Goal: Task Accomplishment & Management: Use online tool/utility

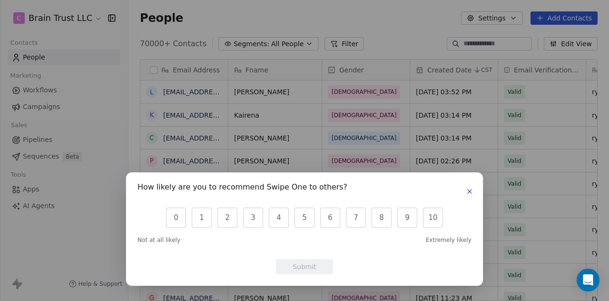
scroll to position [257, 473]
click at [470, 189] on icon "button" at bounding box center [470, 191] width 8 height 8
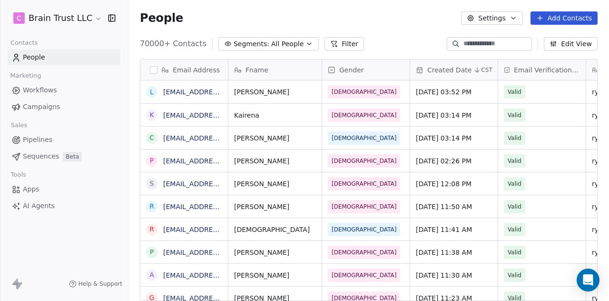
click at [39, 102] on span "Campaigns" at bounding box center [41, 107] width 37 height 10
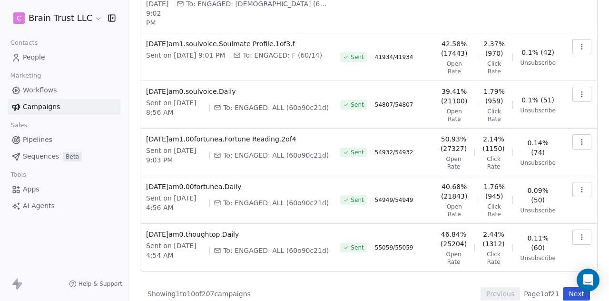
scroll to position [318, 0]
click at [566, 286] on button "Next" at bounding box center [576, 292] width 27 height 13
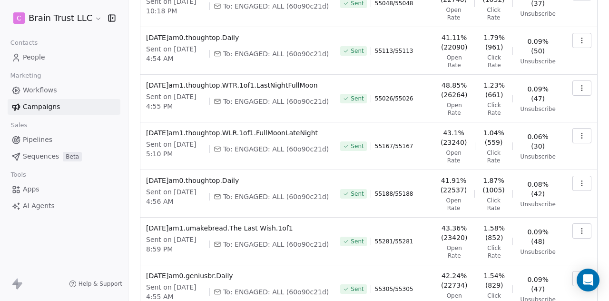
scroll to position [108, 0]
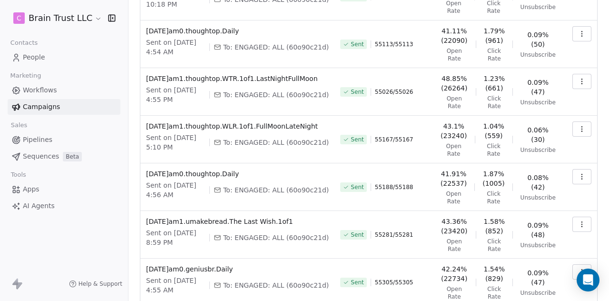
click at [268, 147] on div "Sent on [DATE] 5:10 PM To: ENGAGED: ALL (60o90c21d)" at bounding box center [237, 142] width 183 height 19
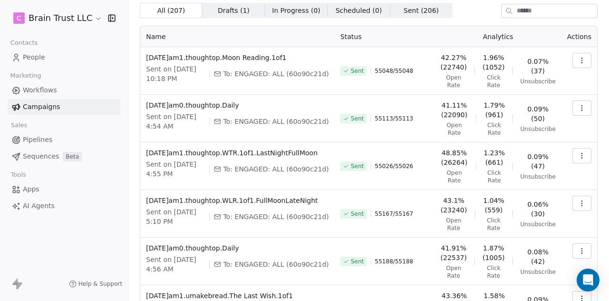
scroll to position [33, 0]
click at [416, 169] on div "Sent 55026 / 55026" at bounding box center [384, 166] width 88 height 36
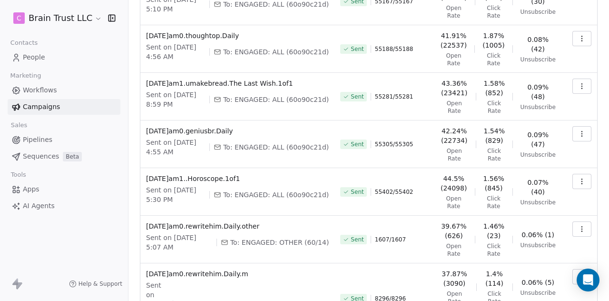
scroll to position [295, 0]
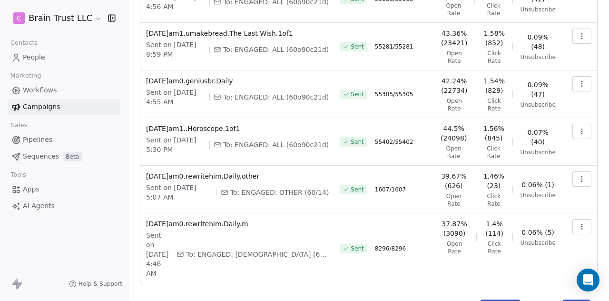
click at [482, 299] on button "Previous" at bounding box center [500, 305] width 39 height 13
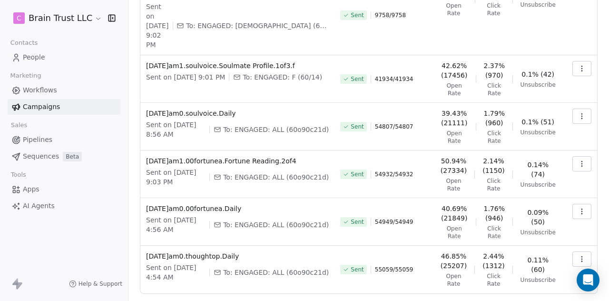
click at [579, 156] on button "button" at bounding box center [581, 163] width 19 height 15
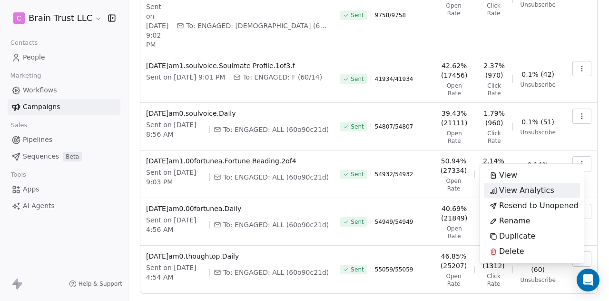
click at [539, 187] on span "View Analytics" at bounding box center [526, 190] width 55 height 11
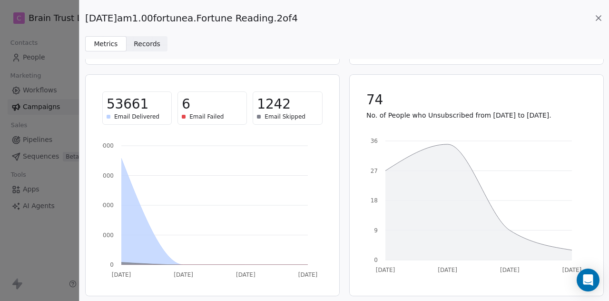
click at [595, 20] on icon at bounding box center [599, 18] width 10 height 10
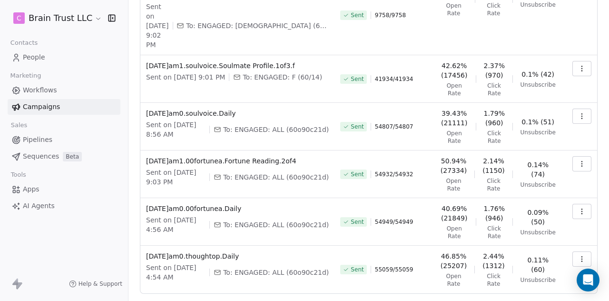
click at [582, 108] on button "button" at bounding box center [581, 115] width 19 height 15
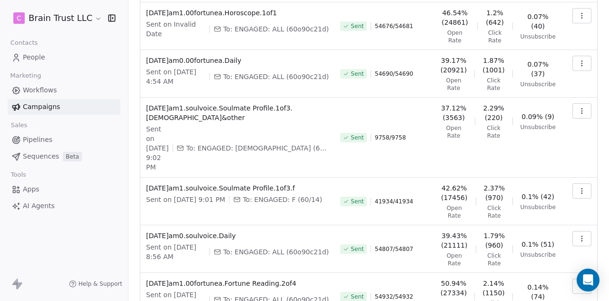
scroll to position [169, 0]
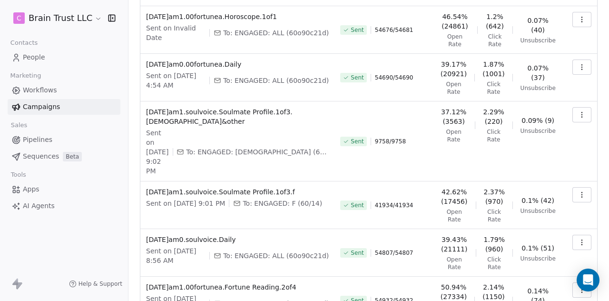
drag, startPoint x: 606, startPoint y: 160, endPoint x: 601, endPoint y: 102, distance: 58.3
click at [601, 102] on html "C Brain Trust LLC Contacts People Marketing Workflows Campaigns Sales Pipelines…" at bounding box center [304, 150] width 609 height 301
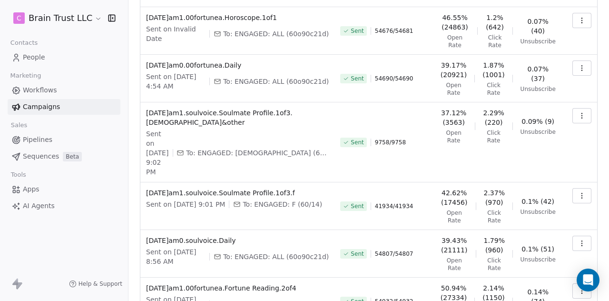
scroll to position [178, 0]
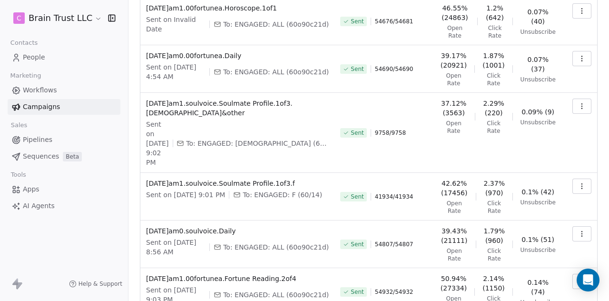
click at [581, 233] on icon "button" at bounding box center [581, 233] width 0 height 0
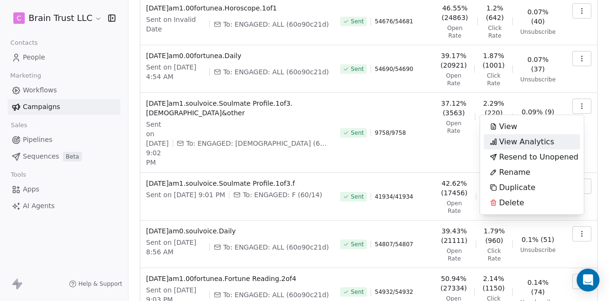
click at [534, 144] on span "View Analytics" at bounding box center [526, 141] width 55 height 11
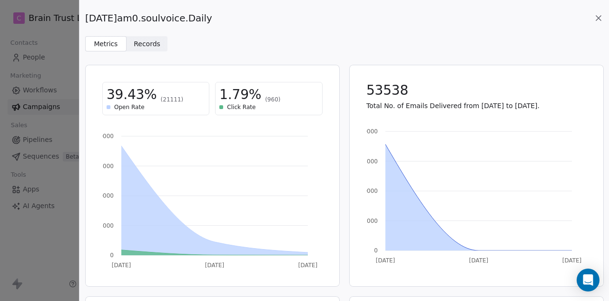
drag, startPoint x: 235, startPoint y: 18, endPoint x: 77, endPoint y: 15, distance: 158.5
click at [77, 15] on div "[DATE]am0.soulvoice.Daily Metrics Metrics Records Records 39.43% (21111) Open R…" at bounding box center [304, 150] width 609 height 301
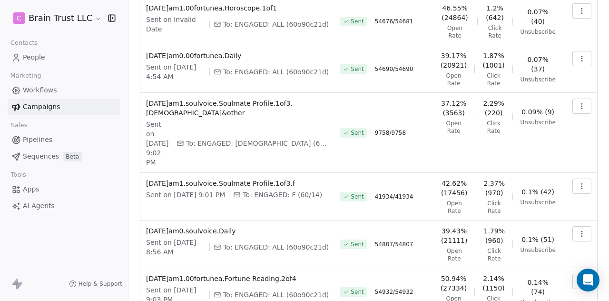
click at [578, 230] on icon "button" at bounding box center [582, 234] width 8 height 8
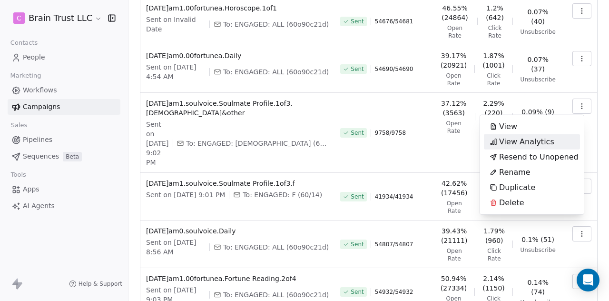
click at [526, 142] on span "View Analytics" at bounding box center [526, 141] width 55 height 11
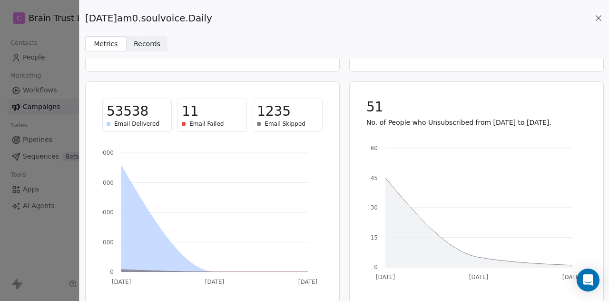
scroll to position [222, 0]
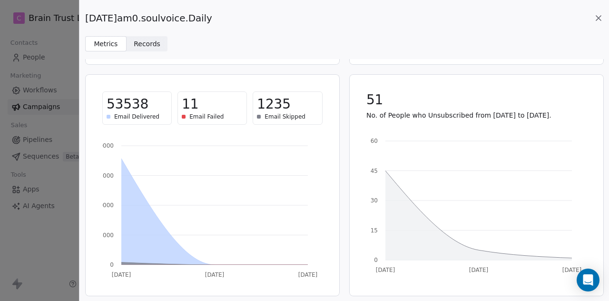
drag, startPoint x: 226, startPoint y: 16, endPoint x: 220, endPoint y: 15, distance: 5.8
click at [220, 15] on div "[DATE]am0.soulvoice.Daily" at bounding box center [344, 17] width 518 height 13
click at [212, 15] on span "[DATE]am0.soulvoice.Daily" at bounding box center [148, 17] width 127 height 13
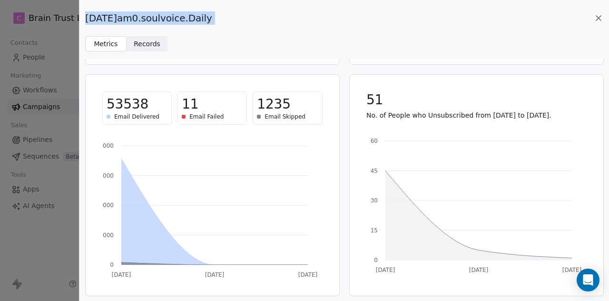
copy div "[DATE]am0.soulvoice.Daily Metrics Metrics Records Records"
click at [595, 16] on icon at bounding box center [599, 18] width 10 height 10
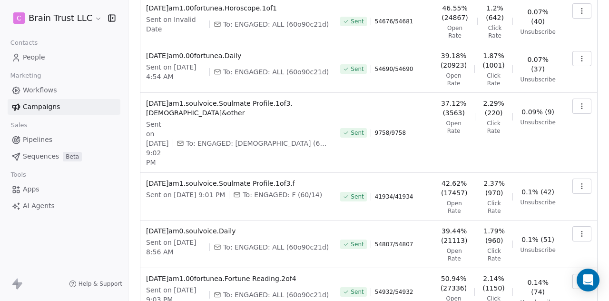
click at [578, 182] on icon "button" at bounding box center [582, 186] width 8 height 8
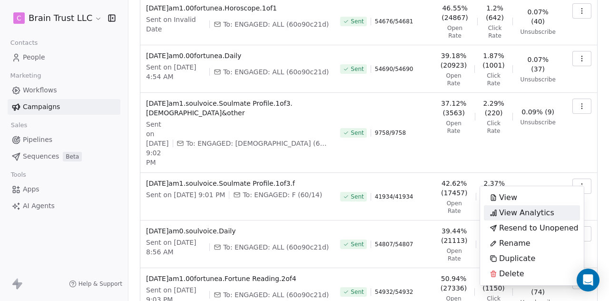
click at [515, 210] on span "View Analytics" at bounding box center [526, 212] width 55 height 11
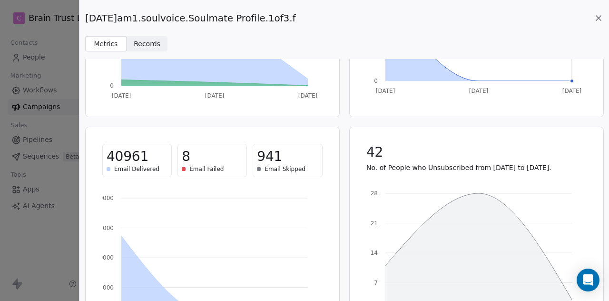
scroll to position [171, 0]
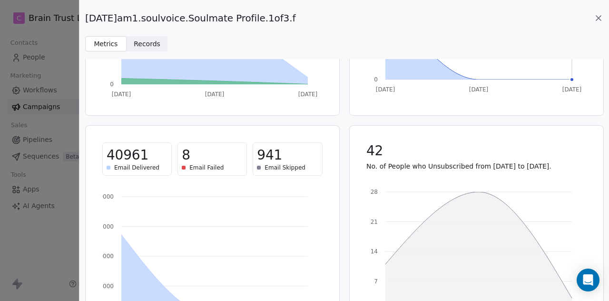
click at [600, 18] on icon at bounding box center [599, 18] width 10 height 10
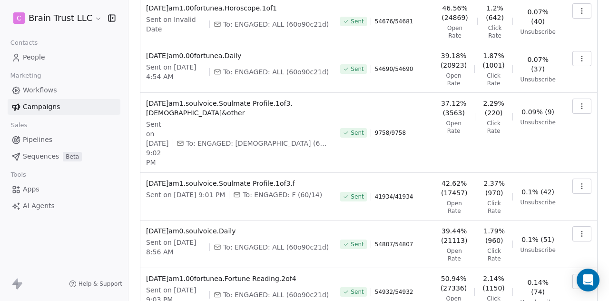
click at [579, 103] on button "button" at bounding box center [581, 105] width 19 height 15
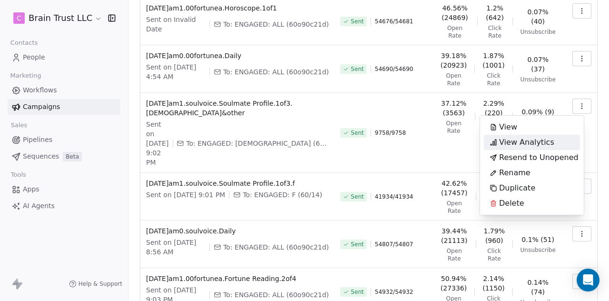
click at [528, 139] on span "View Analytics" at bounding box center [526, 142] width 55 height 11
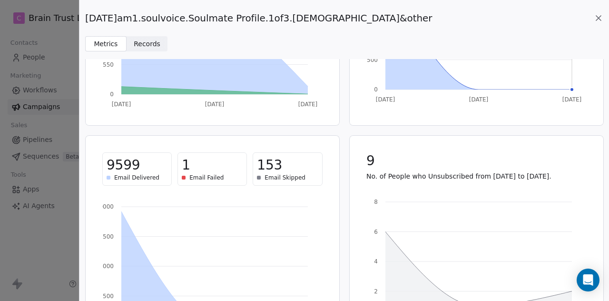
scroll to position [161, 0]
click at [598, 18] on icon at bounding box center [599, 18] width 10 height 10
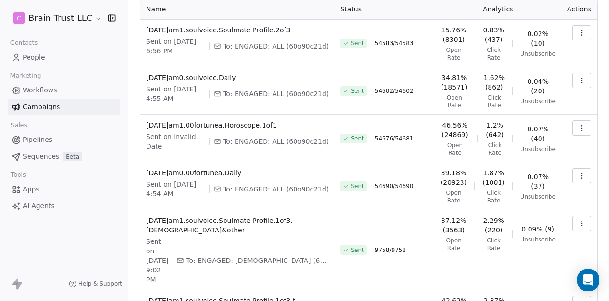
scroll to position [56, 0]
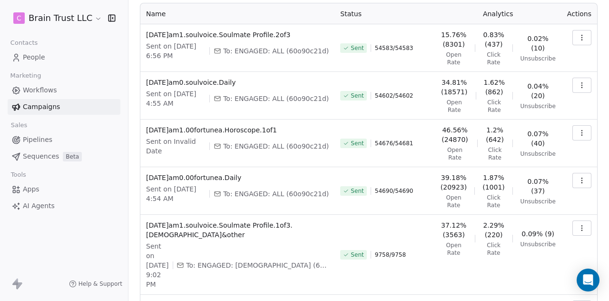
click at [578, 39] on icon "button" at bounding box center [582, 38] width 8 height 8
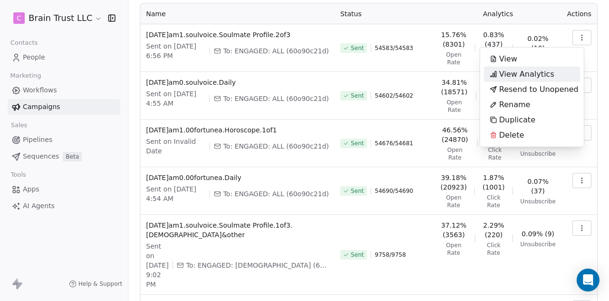
click at [526, 73] on span "View Analytics" at bounding box center [526, 74] width 55 height 11
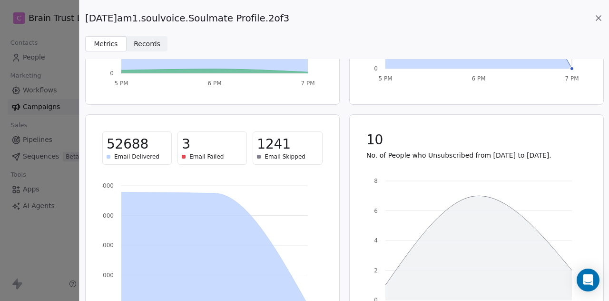
scroll to position [184, 0]
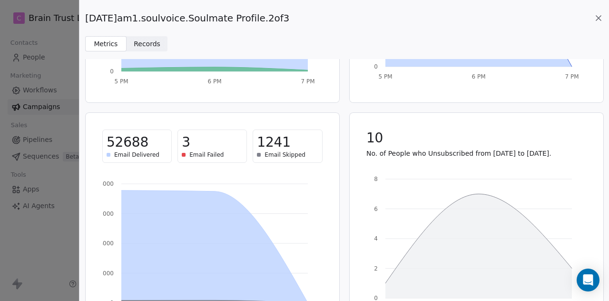
click at [599, 16] on icon at bounding box center [599, 18] width 10 height 10
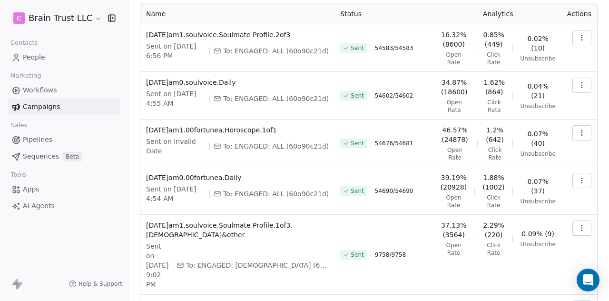
click at [578, 136] on icon "button" at bounding box center [582, 133] width 8 height 8
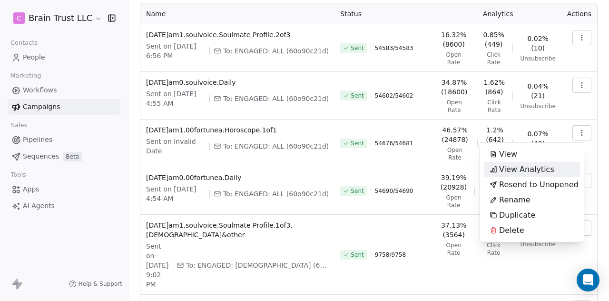
click at [541, 169] on span "View Analytics" at bounding box center [526, 169] width 55 height 11
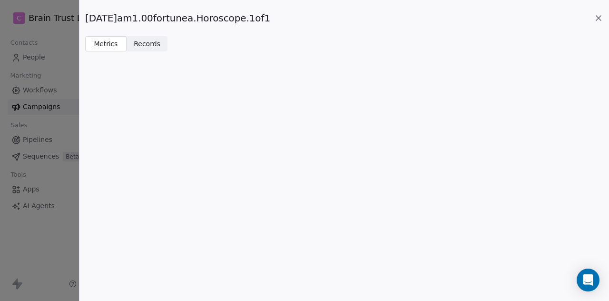
scroll to position [0, 0]
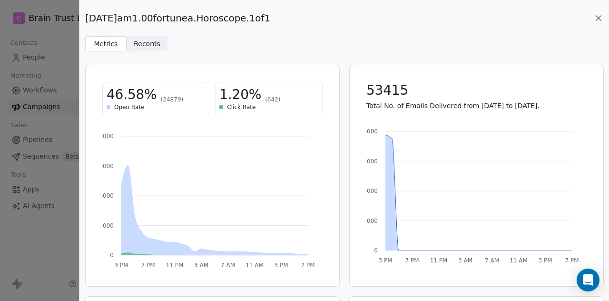
click at [283, 19] on div "[DATE]am1.00fortunea.Horoscope.1of1" at bounding box center [344, 17] width 518 height 13
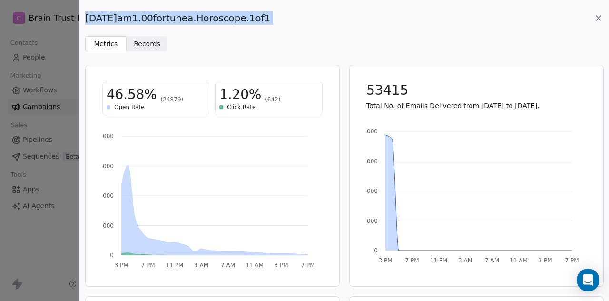
click at [283, 19] on div "[DATE]am1.00fortunea.Horoscope.1of1" at bounding box center [344, 17] width 518 height 13
copy div "[DATE]am1.00fortunea.Horoscope.1of1 Metrics Metrics Records Records"
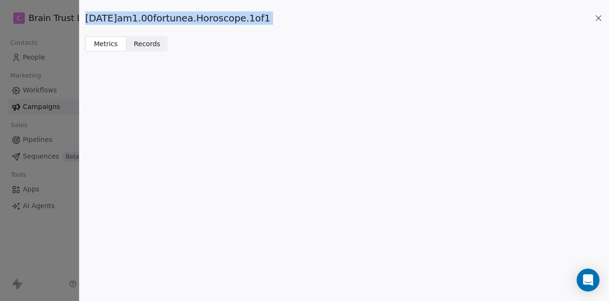
click at [601, 20] on icon at bounding box center [599, 18] width 10 height 10
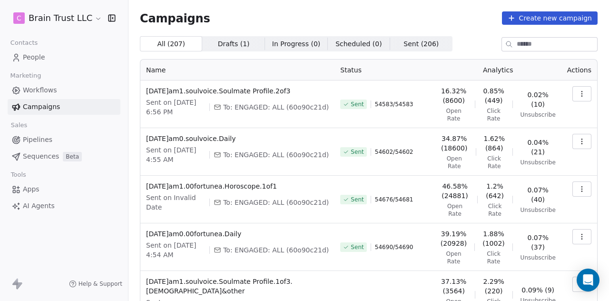
click at [578, 238] on icon "button" at bounding box center [582, 237] width 8 height 8
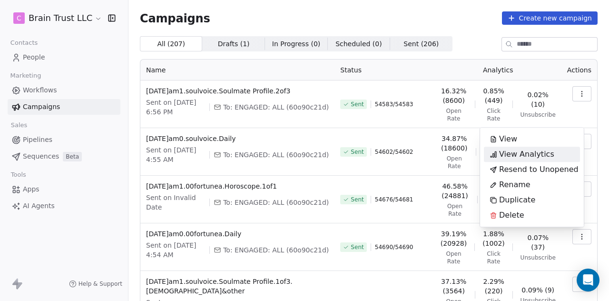
click at [540, 155] on span "View Analytics" at bounding box center [526, 153] width 55 height 11
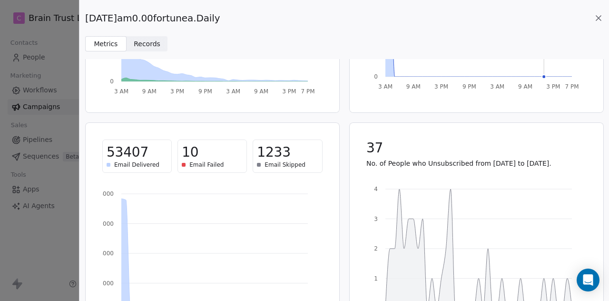
scroll to position [174, 0]
click at [602, 15] on icon at bounding box center [599, 18] width 10 height 10
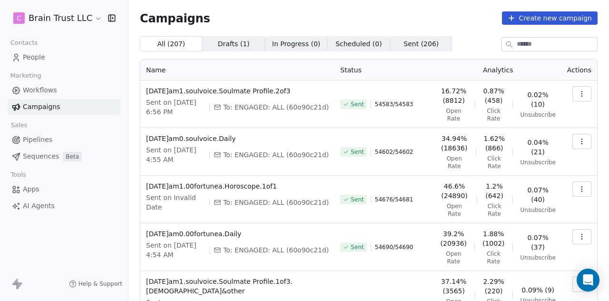
click at [578, 145] on icon "button" at bounding box center [582, 142] width 8 height 8
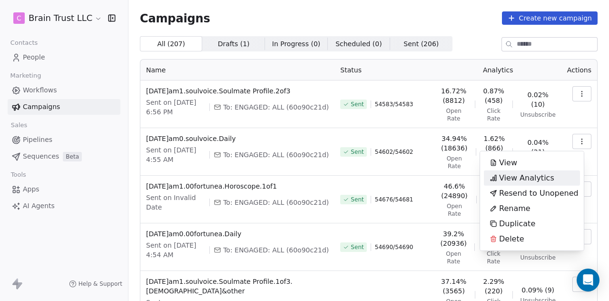
click at [522, 179] on span "View Analytics" at bounding box center [526, 177] width 55 height 11
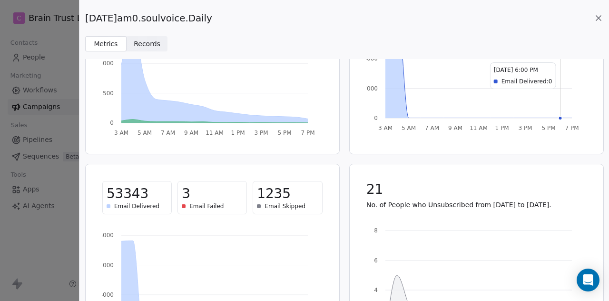
scroll to position [134, 0]
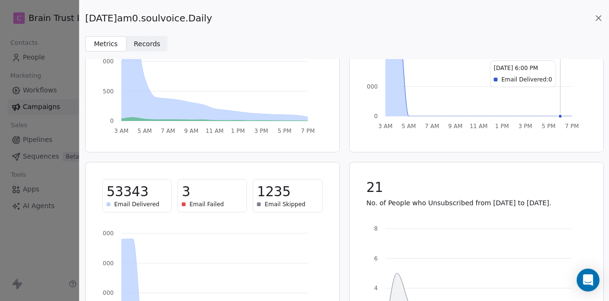
click at [269, 14] on div "[DATE]am0.soulvoice.Daily" at bounding box center [344, 17] width 518 height 13
copy div "[DATE]am0.soulvoice.Daily Metrics Metrics Records Records"
